Goal: Task Accomplishment & Management: Complete application form

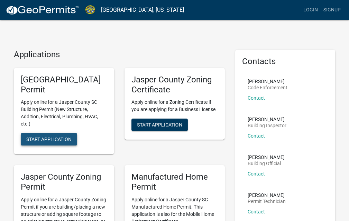
click at [58, 140] on span "Start Application" at bounding box center [48, 140] width 45 height 6
click at [54, 138] on span "Start Application" at bounding box center [48, 140] width 45 height 6
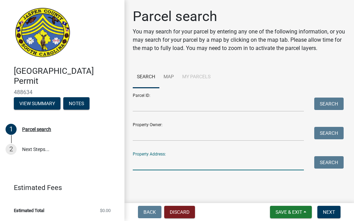
click at [160, 162] on input "Property Address:" at bounding box center [218, 164] width 171 height 14
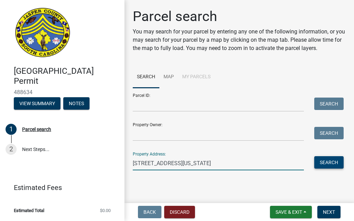
type input "[STREET_ADDRESS][US_STATE]"
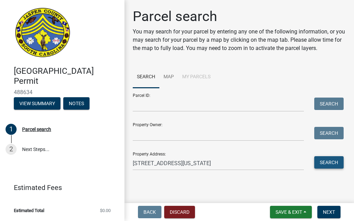
click at [325, 164] on button "Search" at bounding box center [328, 163] width 29 height 12
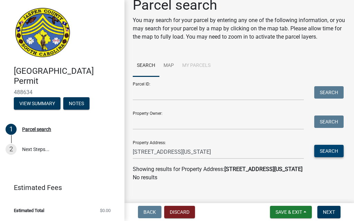
scroll to position [20, 0]
